Goal: Browse casually

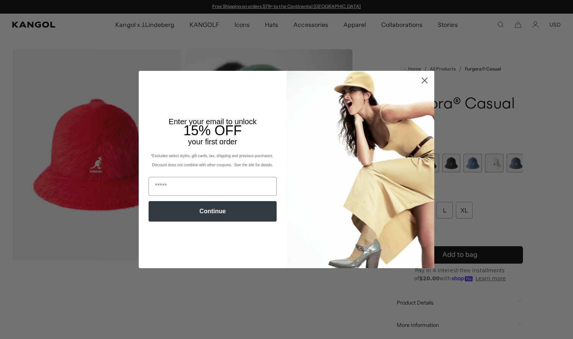
scroll to position [0, 156]
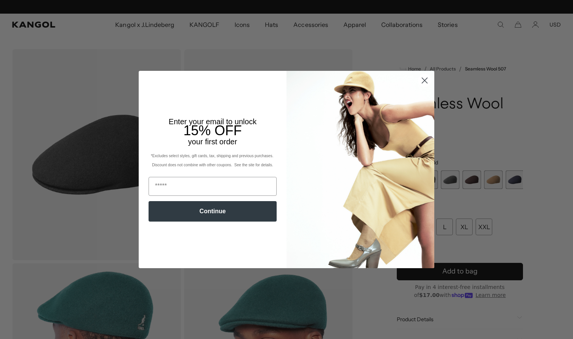
scroll to position [0, 156]
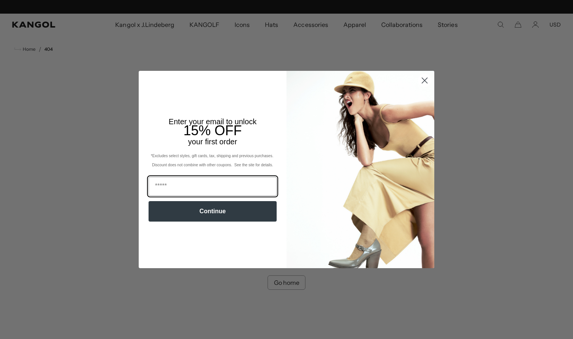
scroll to position [0, 156]
